Goal: Task Accomplishment & Management: Use online tool/utility

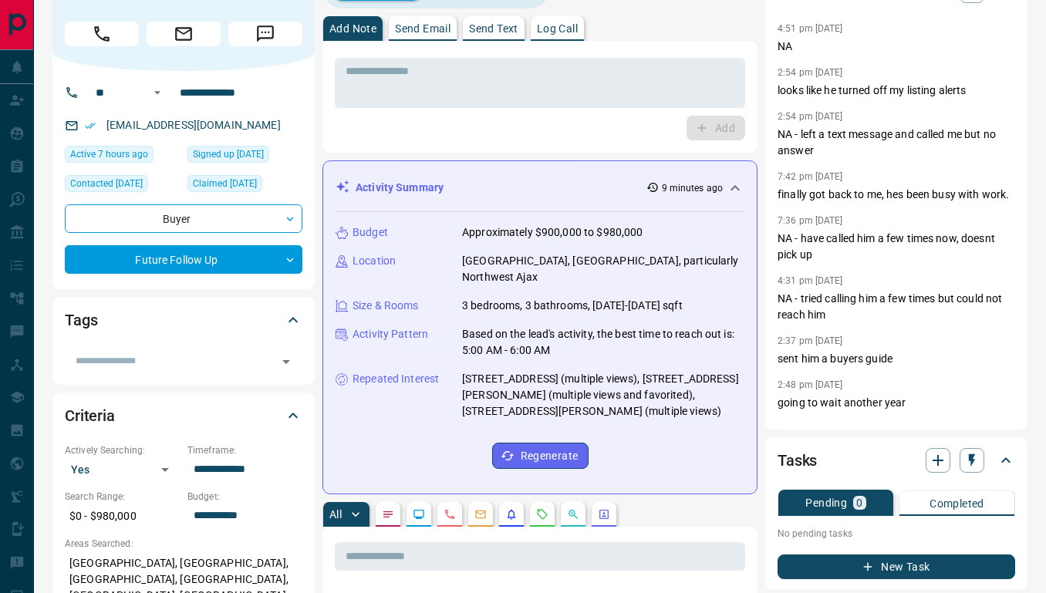
scroll to position [44, 0]
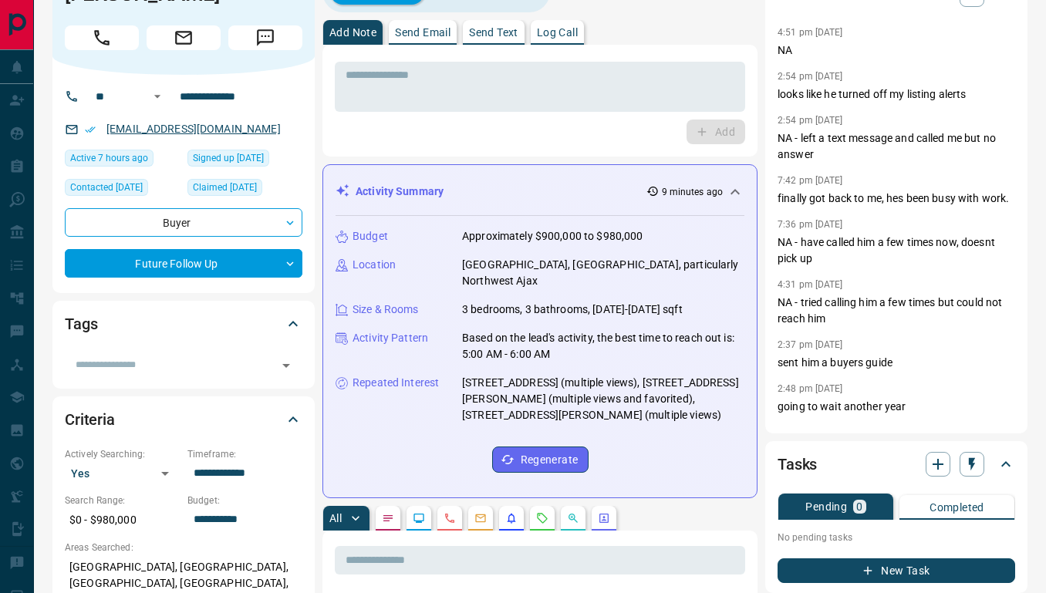
click at [218, 135] on link "[EMAIL_ADDRESS][DOMAIN_NAME]" at bounding box center [193, 129] width 174 height 12
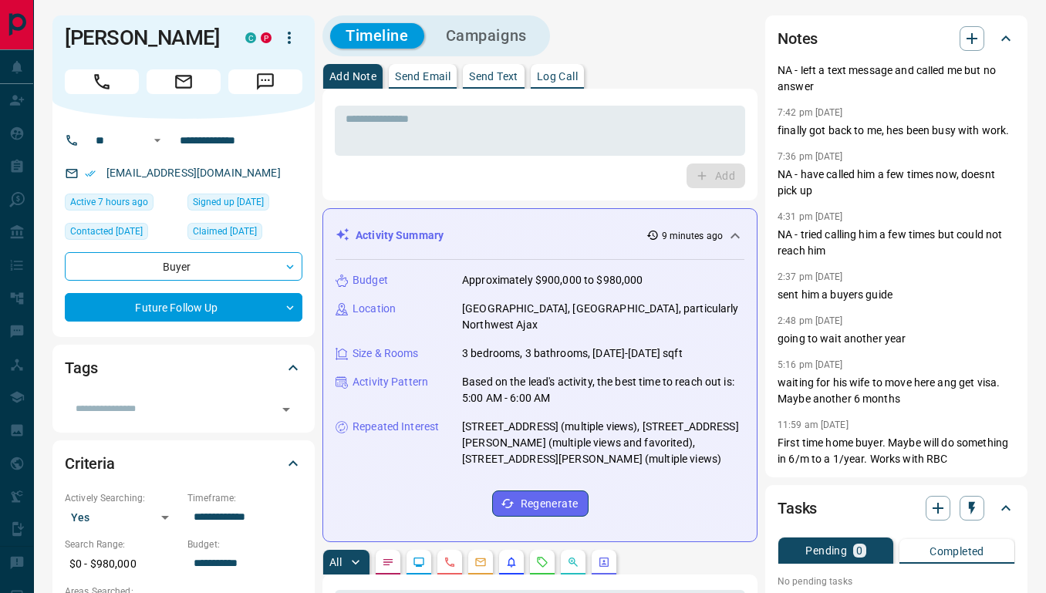
scroll to position [0, 0]
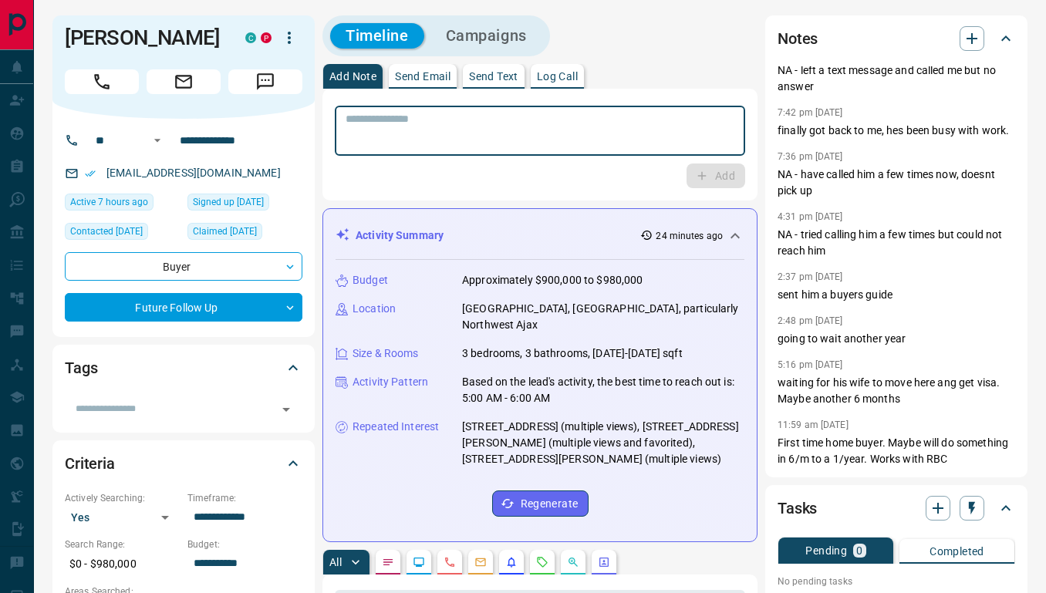
click at [560, 113] on textarea at bounding box center [540, 131] width 389 height 37
type textarea "**********"
click at [725, 179] on button "Add" at bounding box center [716, 176] width 59 height 25
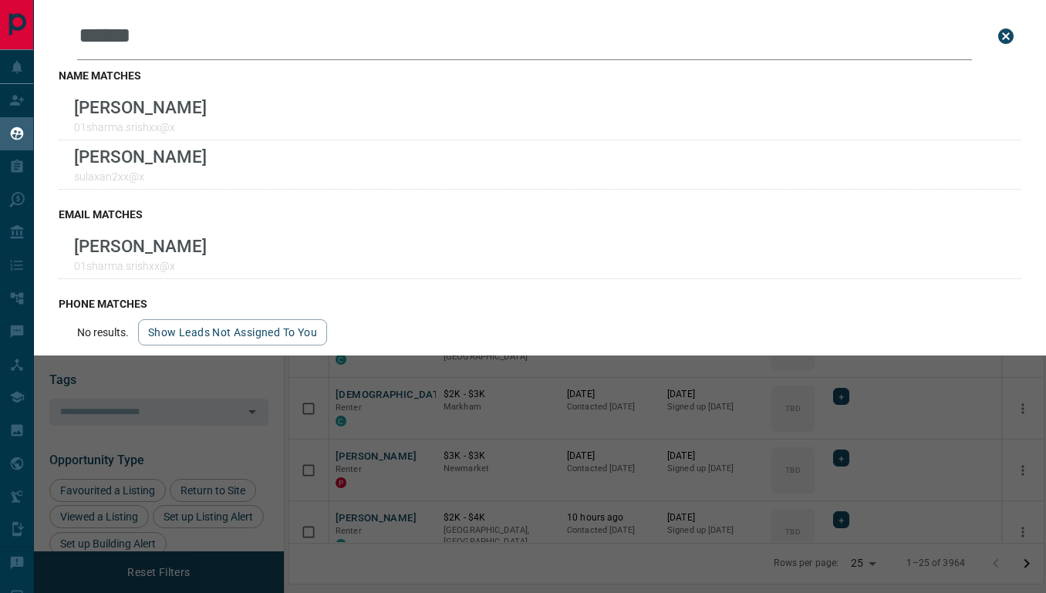
scroll to position [455, 754]
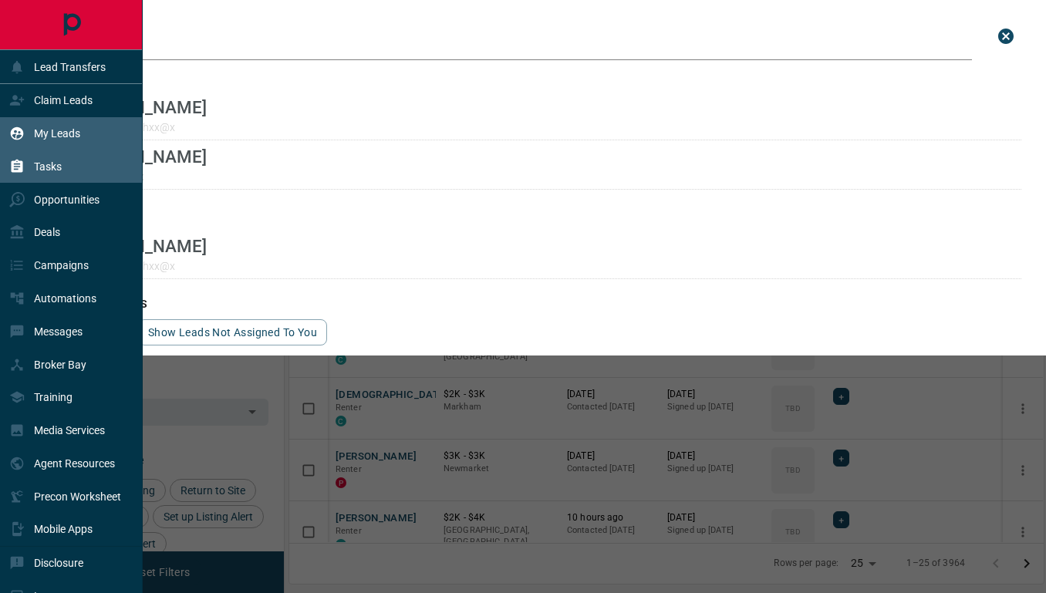
click at [35, 161] on div "Tasks" at bounding box center [35, 166] width 52 height 25
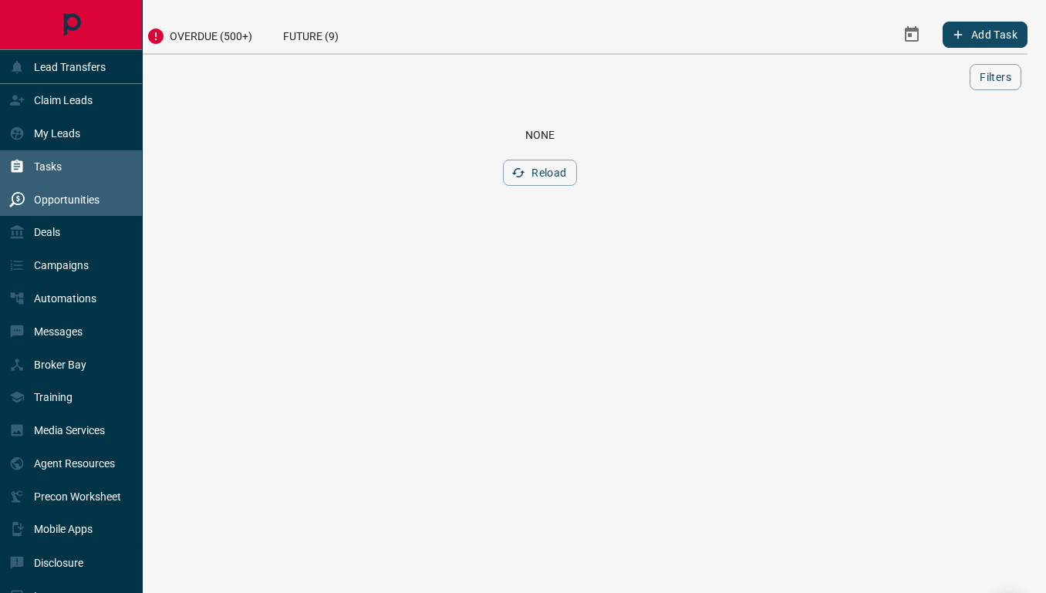
click at [44, 198] on p "Opportunities" at bounding box center [67, 200] width 66 height 12
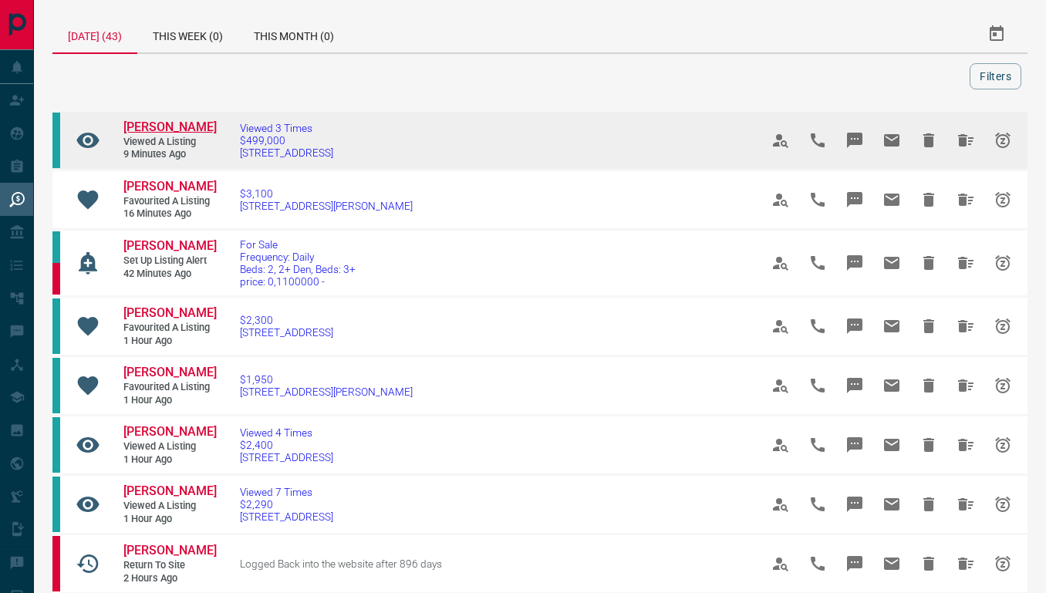
click at [171, 130] on span "Esan Raj" at bounding box center [169, 127] width 93 height 15
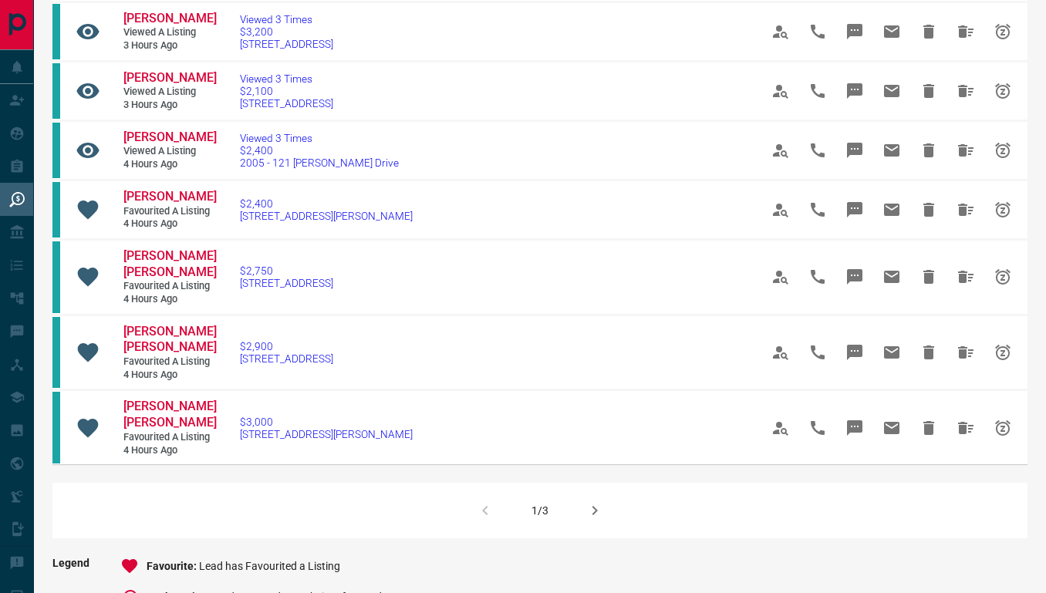
scroll to position [1143, 0]
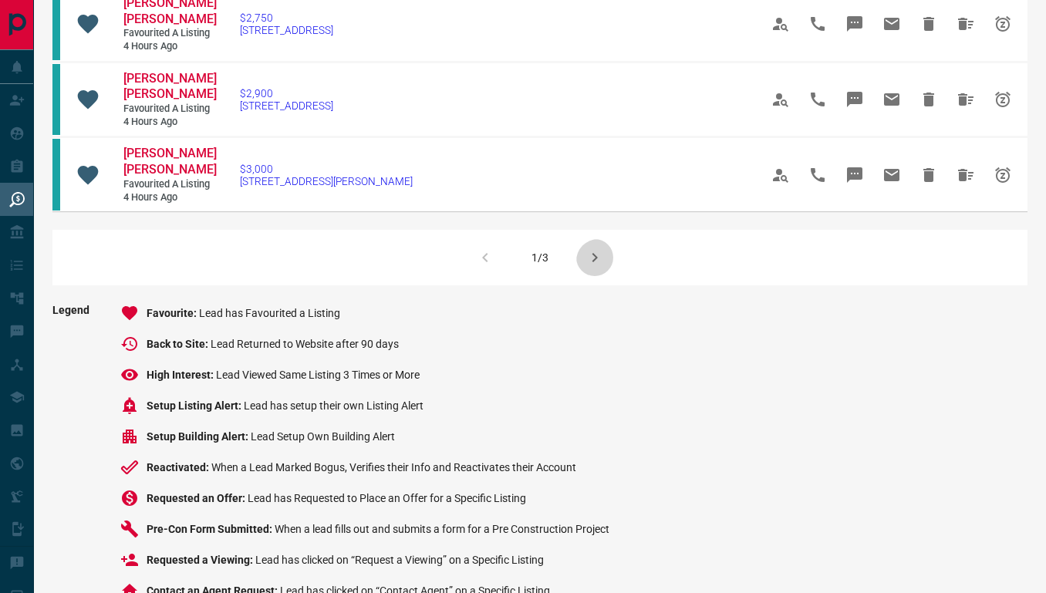
click at [590, 267] on icon "button" at bounding box center [595, 257] width 19 height 19
